Goal: Task Accomplishment & Management: Use online tool/utility

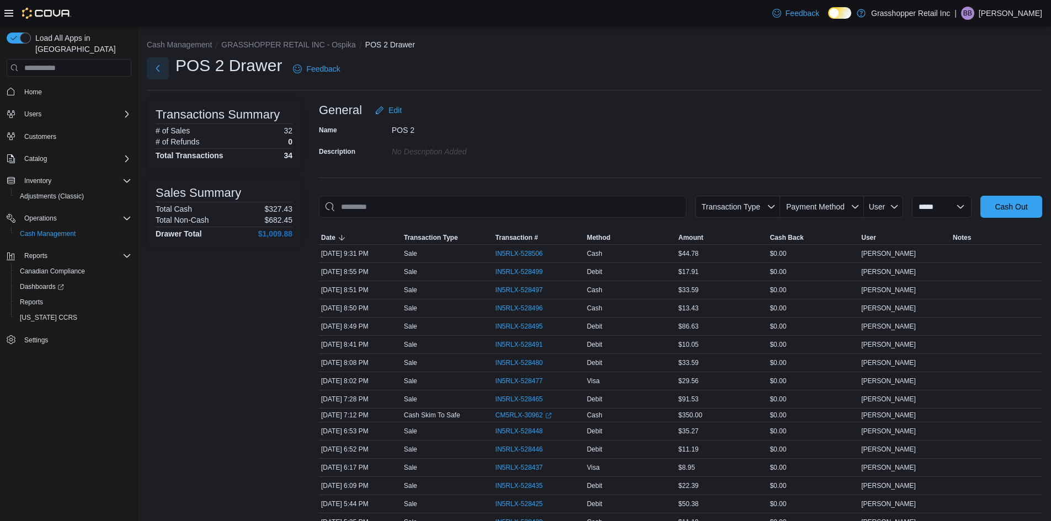
click at [155, 68] on button "Next" at bounding box center [158, 68] width 22 height 22
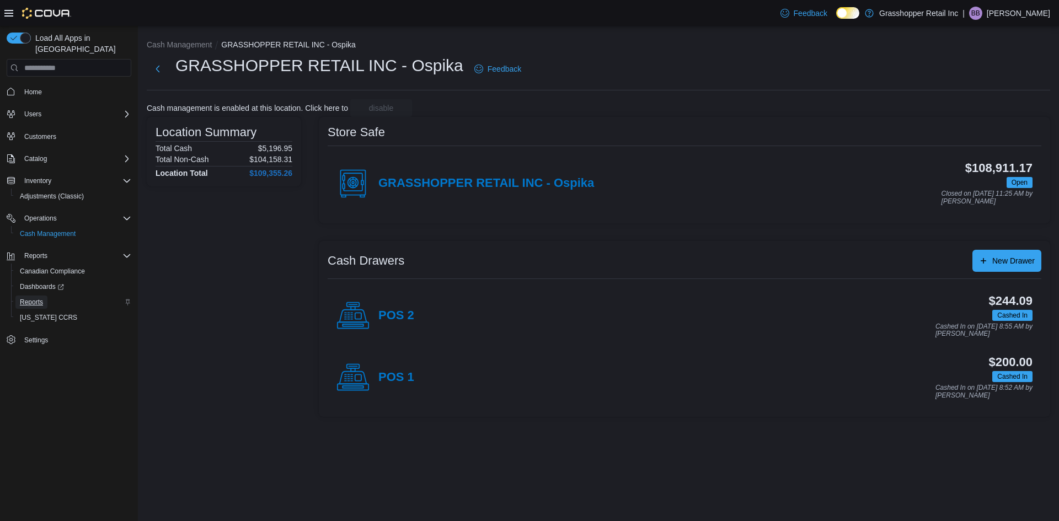
click at [38, 298] on span "Reports" at bounding box center [31, 302] width 23 height 9
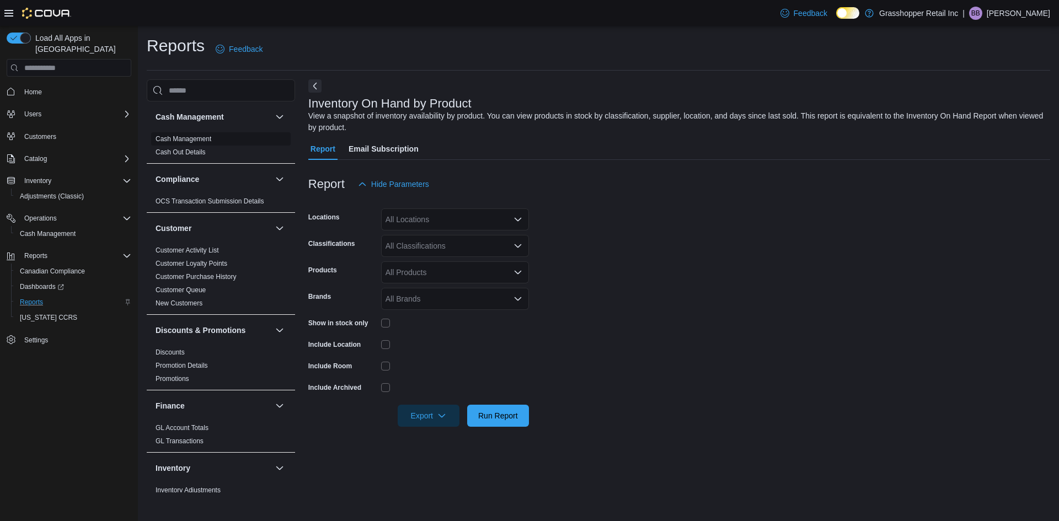
click at [194, 140] on link "Cash Management" at bounding box center [184, 139] width 56 height 8
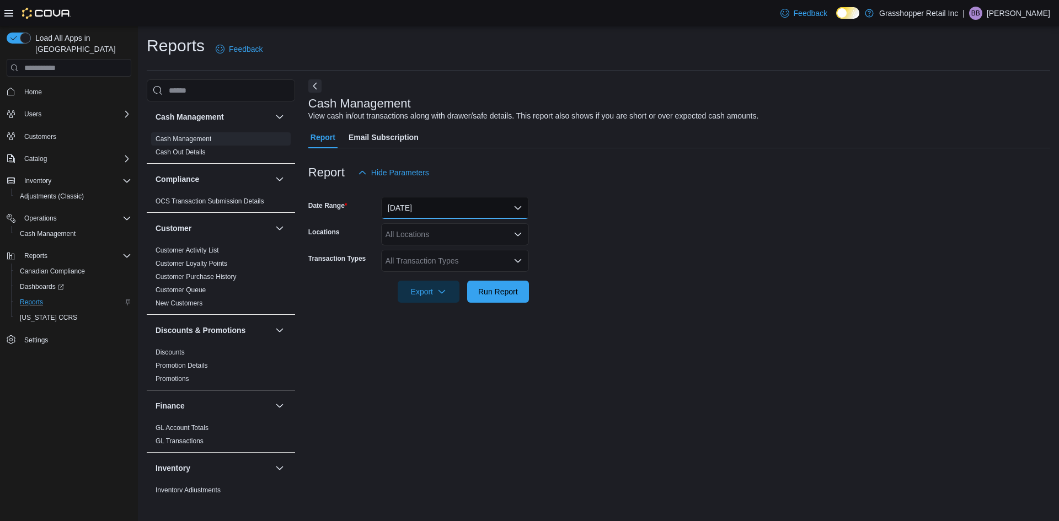
click at [484, 202] on button "Today" at bounding box center [455, 208] width 148 height 22
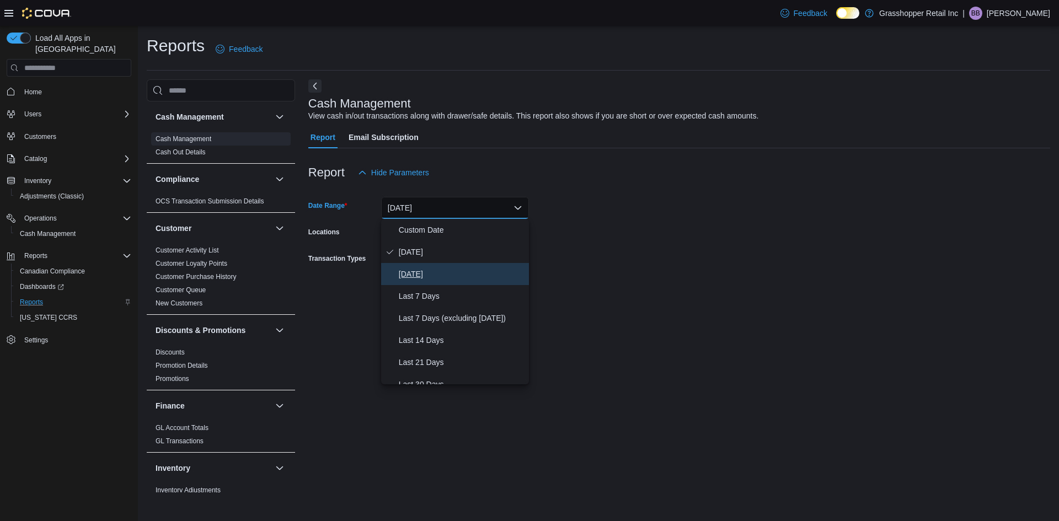
click at [439, 278] on span "Yesterday" at bounding box center [462, 274] width 126 height 13
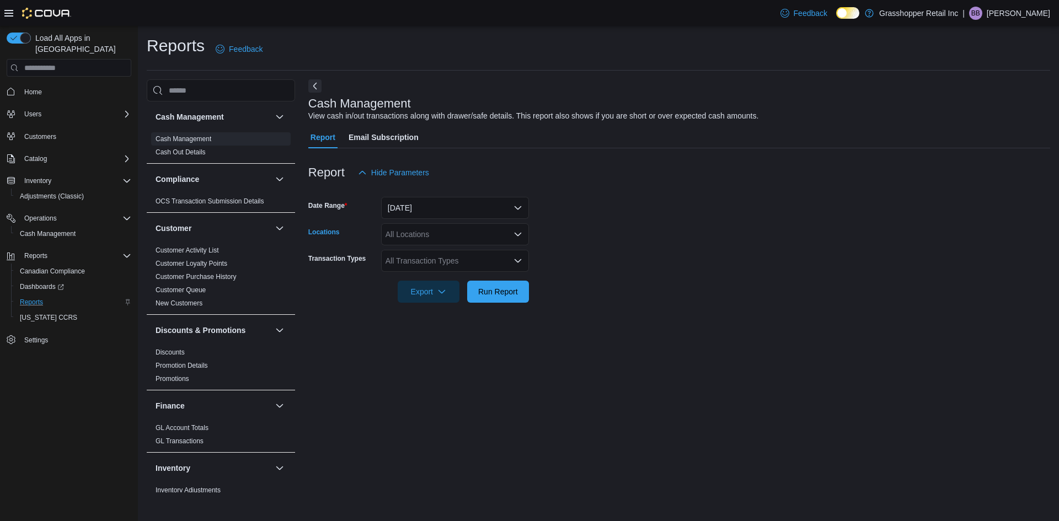
click at [442, 239] on div "All Locations" at bounding box center [455, 234] width 148 height 22
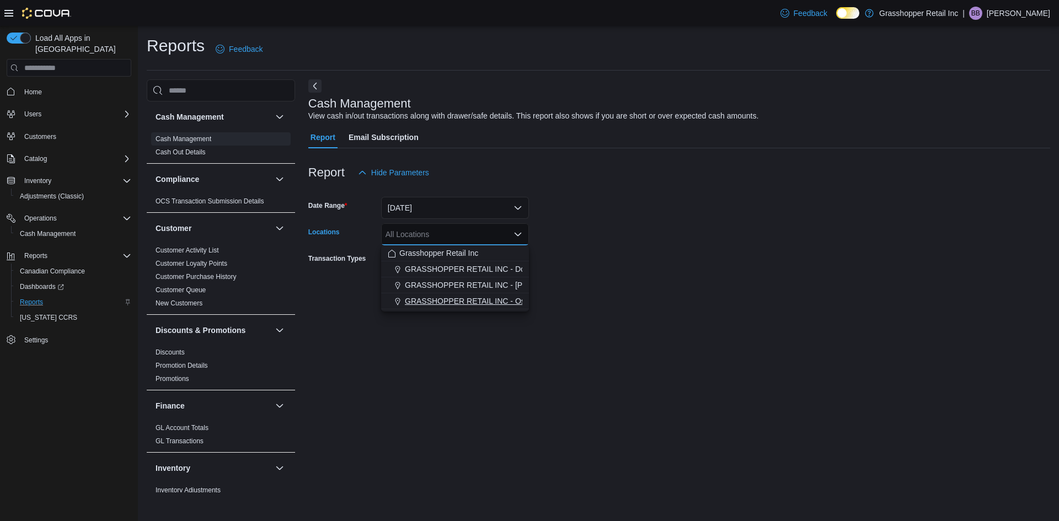
click at [448, 298] on span "GRASSHOPPER RETAIL INC - Ospika" at bounding box center [472, 301] width 135 height 11
click at [639, 312] on div at bounding box center [679, 309] width 742 height 13
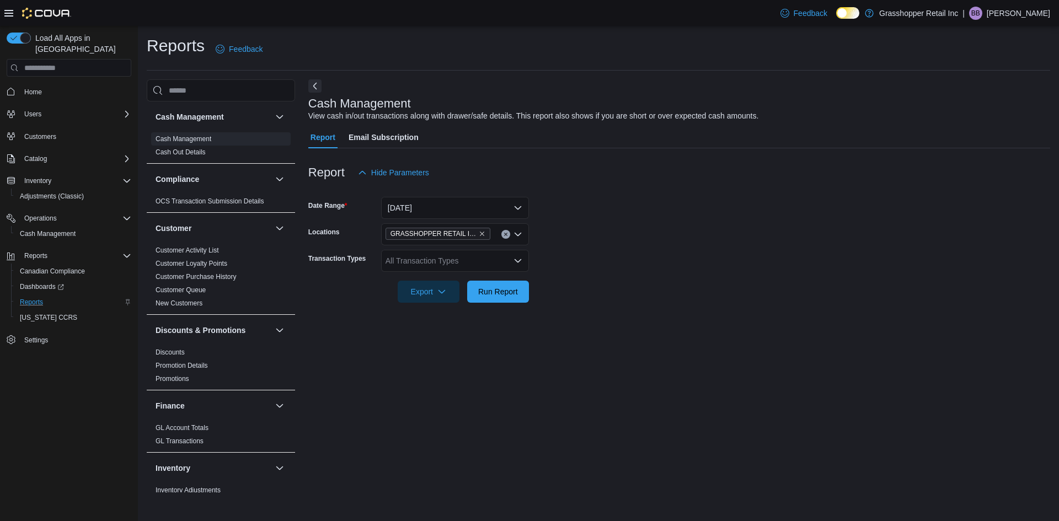
click at [501, 260] on div "All Transaction Types" at bounding box center [455, 261] width 148 height 22
click at [648, 285] on form "Date Range Yesterday Locations GRASSHOPPER RETAIL INC - Ospika Transaction Type…" at bounding box center [679, 243] width 742 height 119
click at [509, 287] on span "Run Report" at bounding box center [498, 291] width 40 height 11
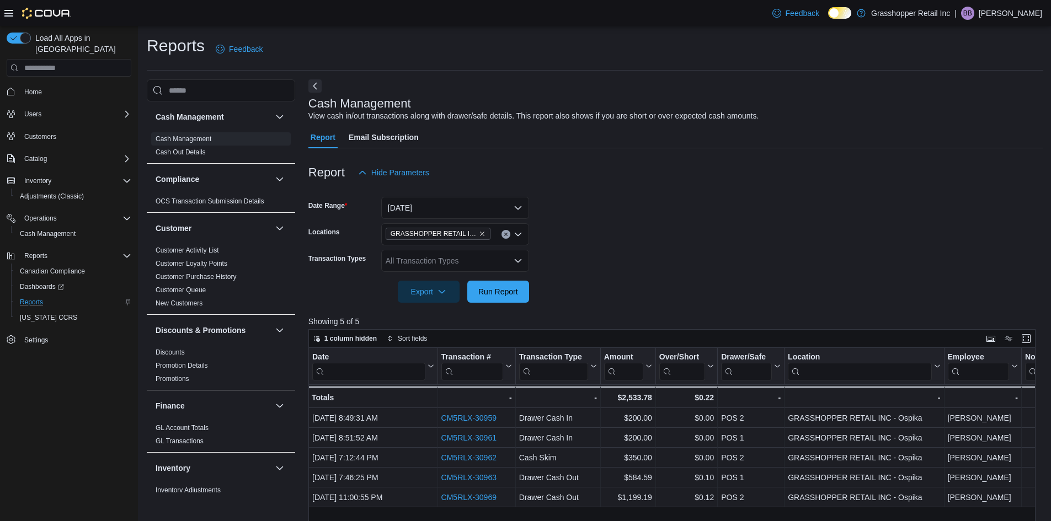
scroll to position [55, 0]
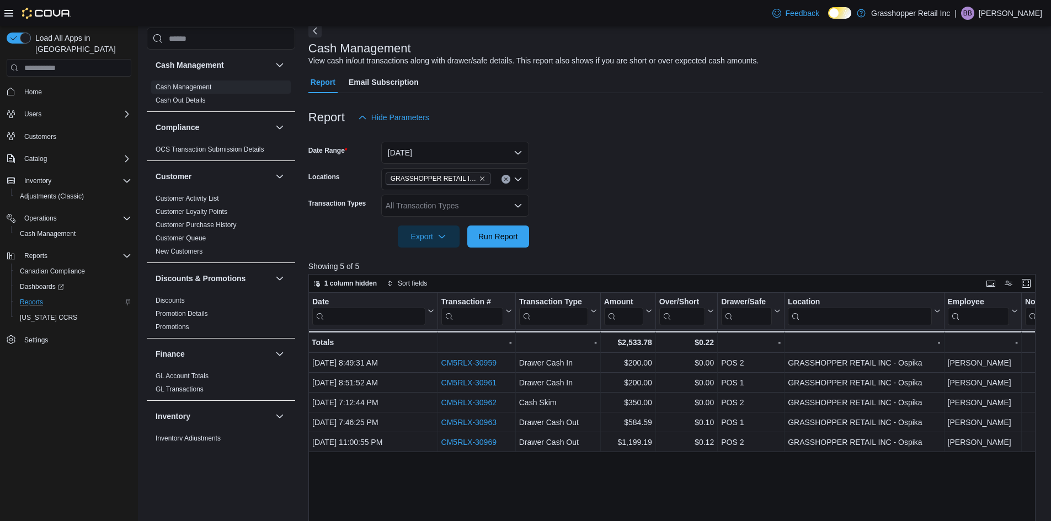
click at [506, 178] on icon "Clear input" at bounding box center [506, 179] width 4 height 4
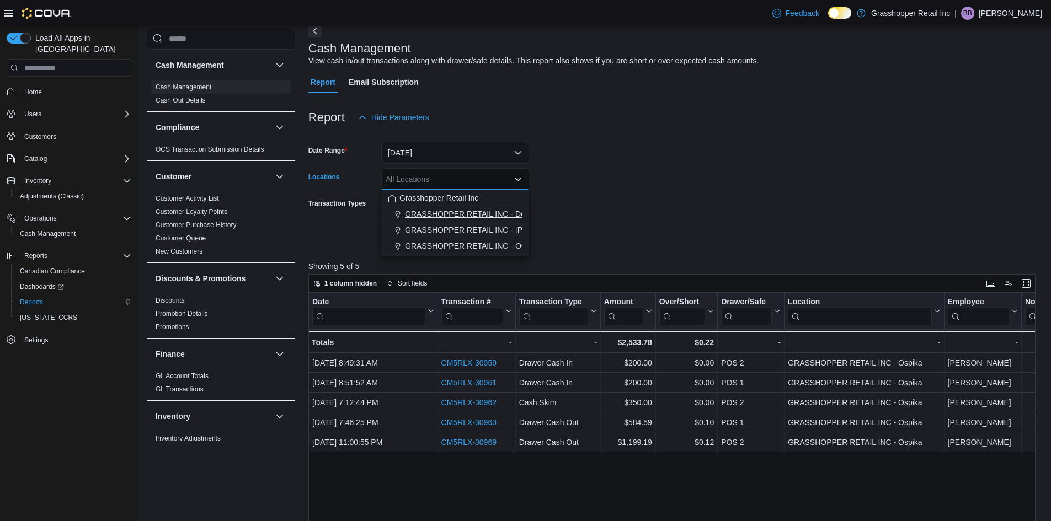
click at [501, 211] on span "GRASSHOPPER RETAIL INC - Downtown" at bounding box center [478, 214] width 146 height 11
click at [590, 246] on form "Date Range Yesterday Locations GRASSHOPPER RETAIL INC - Downtown Combo box. Sel…" at bounding box center [675, 188] width 735 height 119
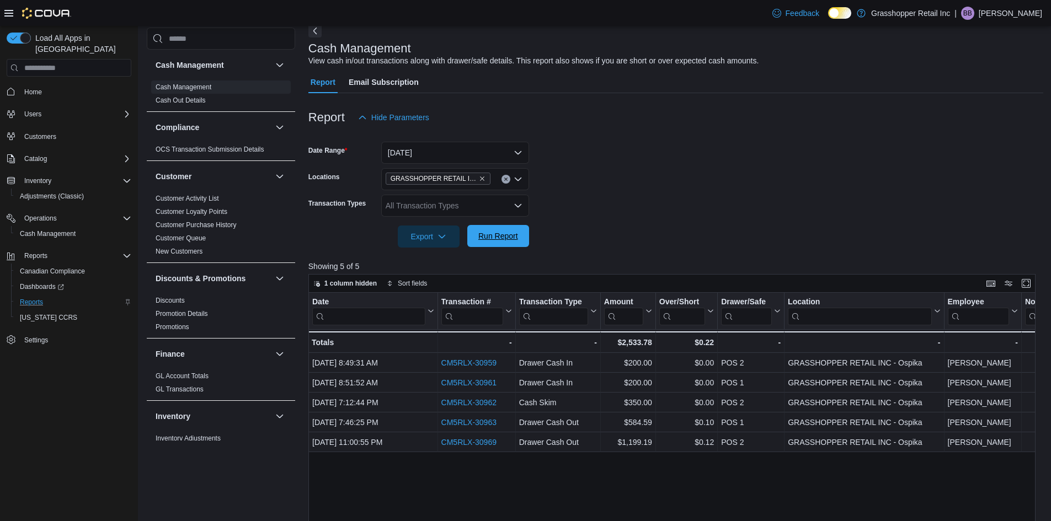
click at [506, 241] on span "Run Report" at bounding box center [498, 236] width 40 height 11
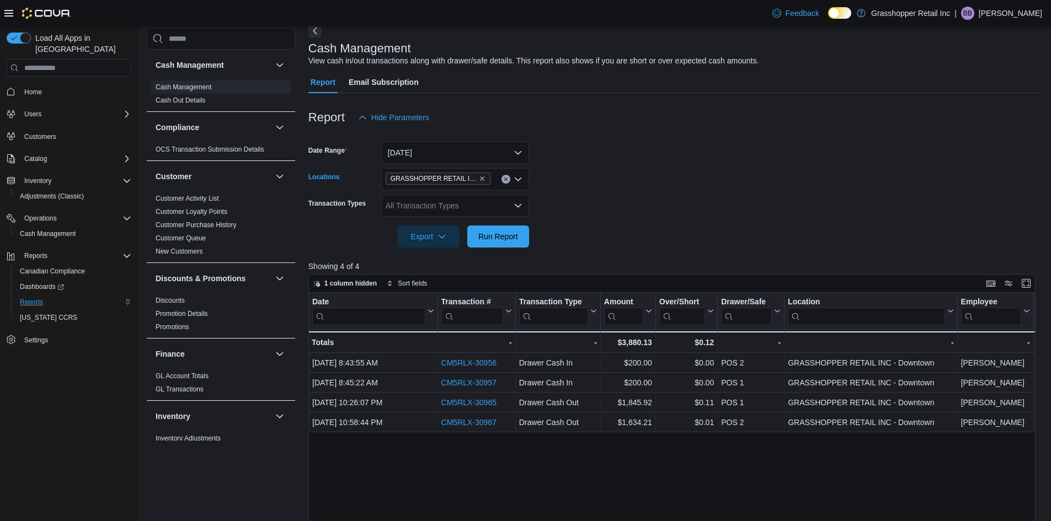
click at [506, 178] on icon "Clear input" at bounding box center [506, 179] width 4 height 4
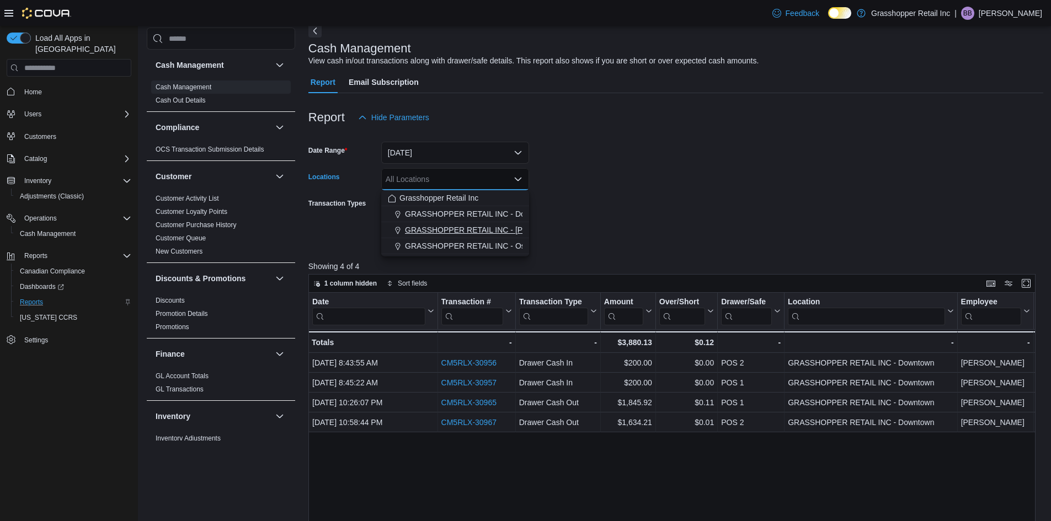
click at [481, 229] on span "GRASSHOPPER RETAIL INC - Hart" at bounding box center [492, 230] width 174 height 11
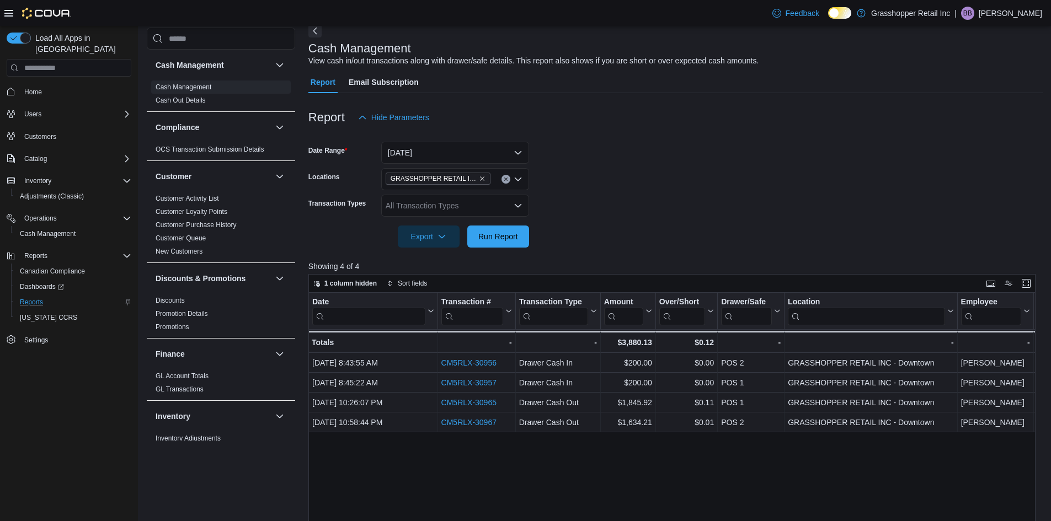
click at [525, 250] on div at bounding box center [675, 254] width 735 height 13
click at [510, 241] on span "Run Report" at bounding box center [498, 236] width 40 height 11
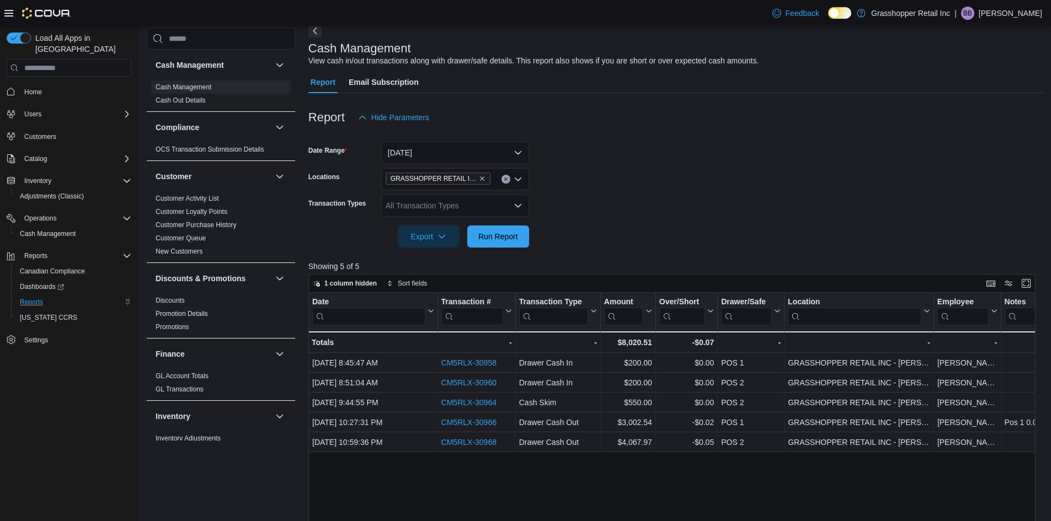
click at [650, 228] on form "Date Range Yesterday Locations GRASSHOPPER RETAIL INC - Hart Transaction Types …" at bounding box center [675, 188] width 735 height 119
click at [1006, 7] on p "Breanna Baker" at bounding box center [1010, 13] width 63 height 13
click at [974, 108] on span "Sign Out" at bounding box center [971, 108] width 30 height 11
